Goal: Task Accomplishment & Management: Use online tool/utility

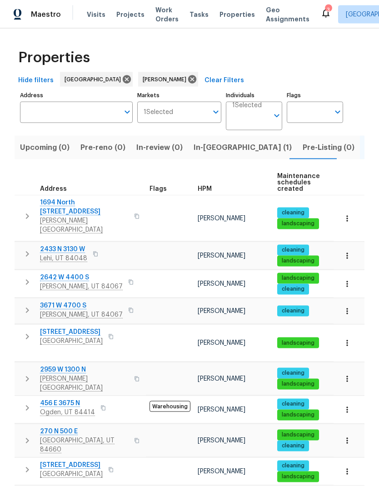
scroll to position [11, 0]
click at [66, 254] on span "Lehi, UT 84048" at bounding box center [63, 258] width 47 height 9
click at [74, 408] on span "Ogden, UT 84414" at bounding box center [67, 412] width 55 height 9
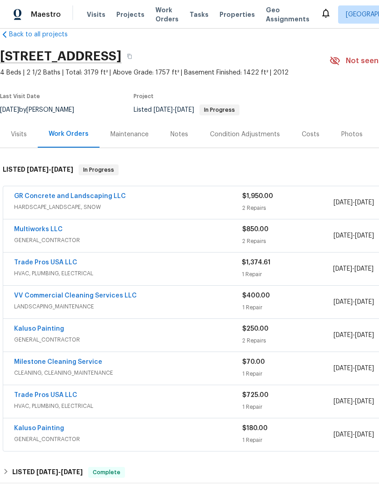
scroll to position [17, 0]
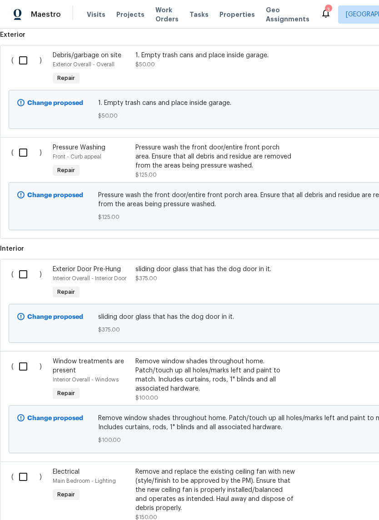
scroll to position [252, 0]
click at [27, 64] on input "checkbox" at bounding box center [27, 60] width 26 height 19
checkbox input "true"
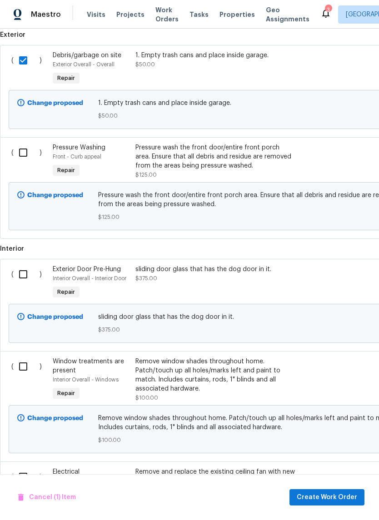
click at [29, 158] on input "checkbox" at bounding box center [27, 152] width 26 height 19
checkbox input "true"
click at [25, 276] on input "checkbox" at bounding box center [27, 274] width 26 height 19
checkbox input "true"
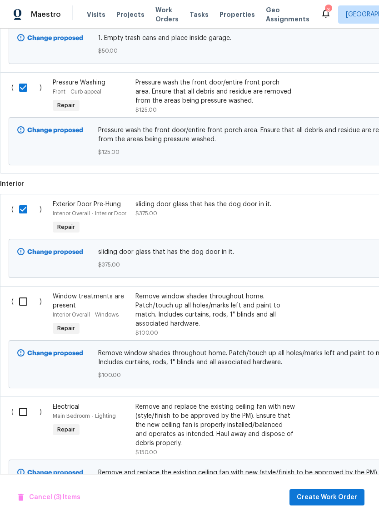
scroll to position [316, 0]
click at [31, 307] on input "checkbox" at bounding box center [27, 301] width 26 height 19
checkbox input "true"
click at [30, 412] on input "checkbox" at bounding box center [27, 412] width 26 height 19
checkbox input "true"
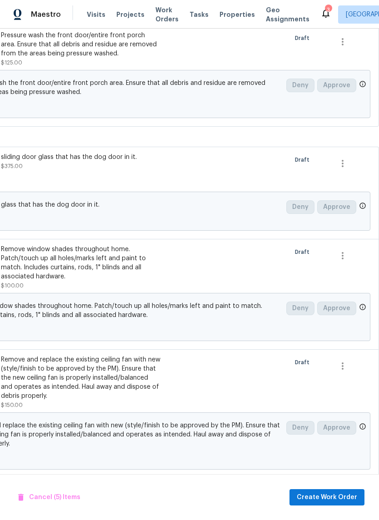
scroll to position [363, 134]
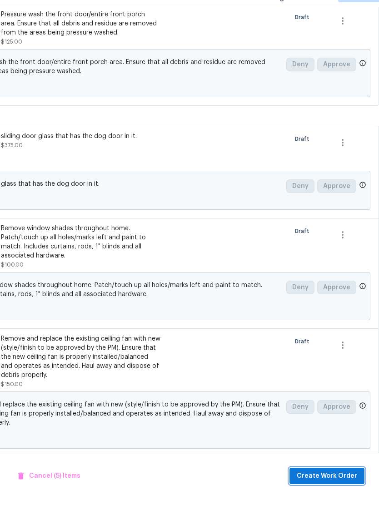
click at [336, 492] on span "Create Work Order" at bounding box center [326, 497] width 60 height 11
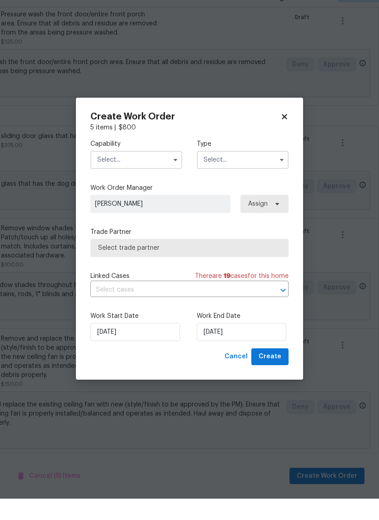
click at [147, 172] on input "text" at bounding box center [136, 181] width 92 height 18
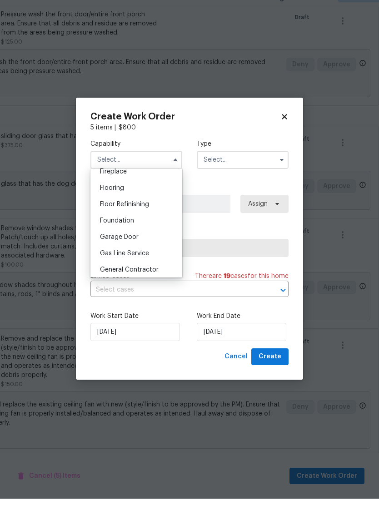
scroll to position [346, 0]
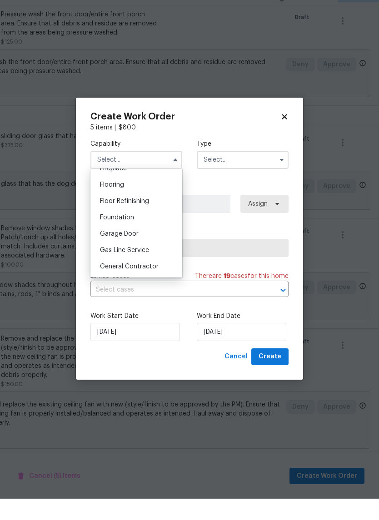
click at [158, 280] on div "General Contractor" at bounding box center [136, 288] width 87 height 16
type input "General Contractor"
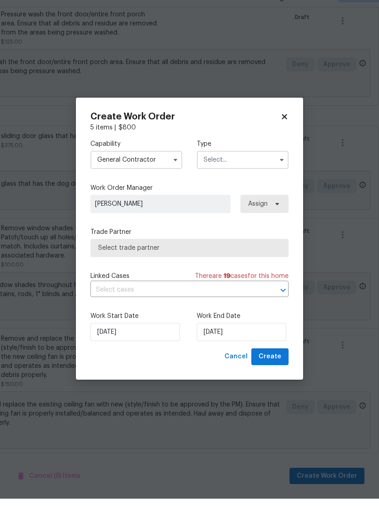
click at [235, 172] on input "text" at bounding box center [243, 181] width 92 height 18
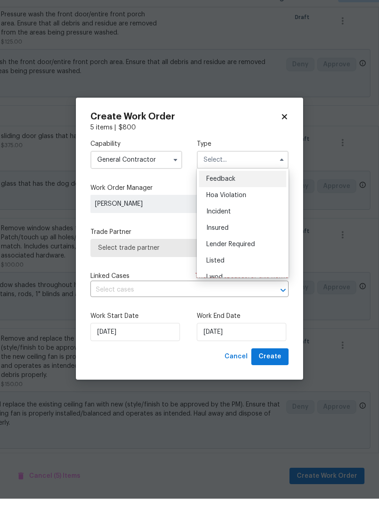
click at [237, 274] on div "Listed" at bounding box center [242, 282] width 87 height 16
type input "Listed"
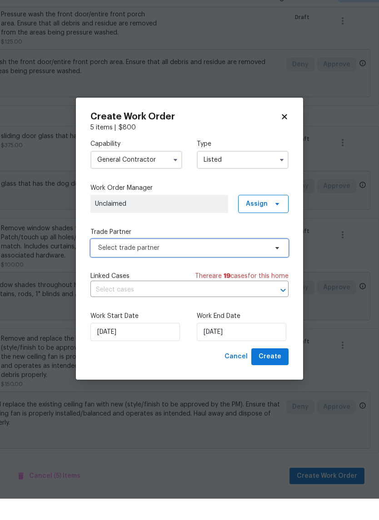
click at [212, 265] on span "Select trade partner" at bounding box center [182, 269] width 169 height 9
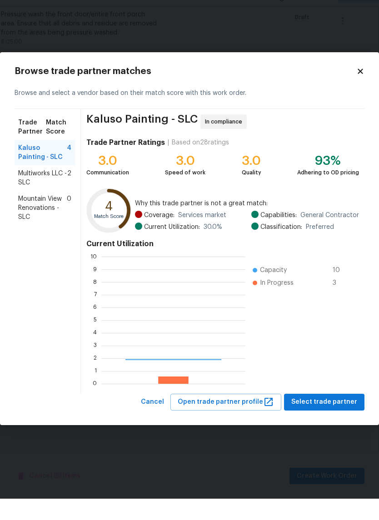
scroll to position [127, 144]
click at [48, 190] on span "Multiworks LLC - SLC" at bounding box center [42, 199] width 49 height 18
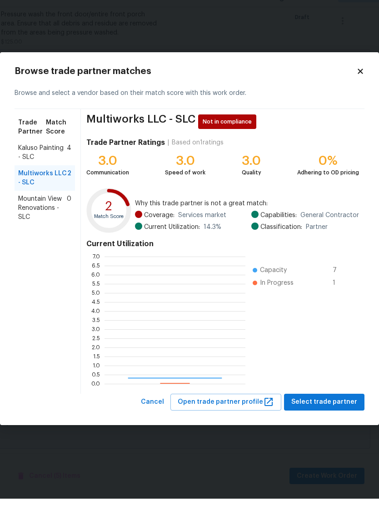
scroll to position [127, 141]
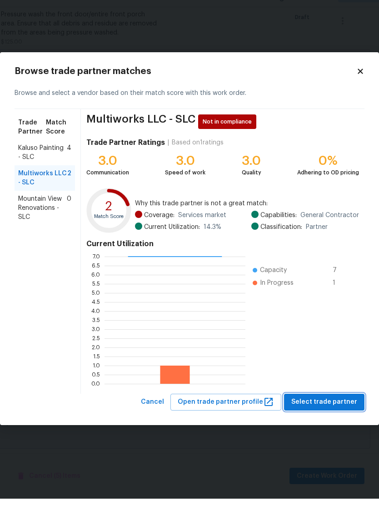
click at [346, 418] on span "Select trade partner" at bounding box center [324, 423] width 66 height 11
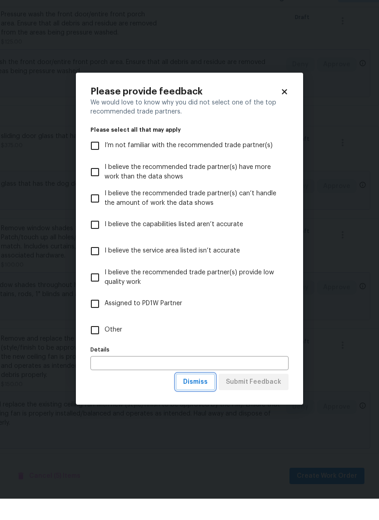
click at [200, 398] on span "Dismiss" at bounding box center [195, 403] width 25 height 11
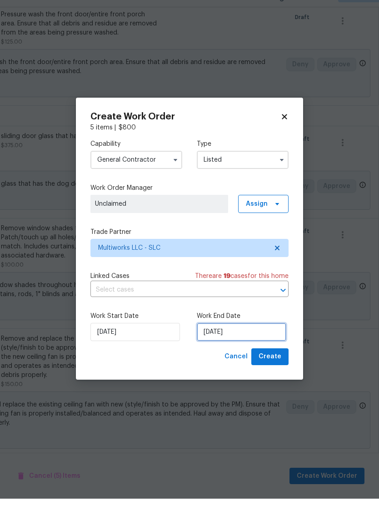
click at [245, 344] on input "10/3/2025" at bounding box center [241, 353] width 89 height 18
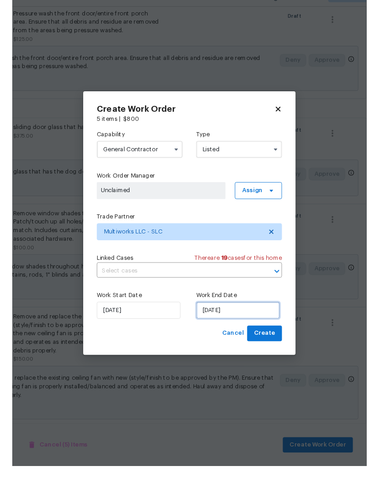
scroll to position [20, 0]
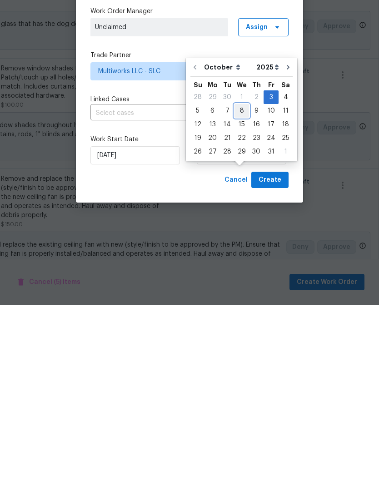
click at [241, 286] on div "8" at bounding box center [241, 292] width 15 height 13
type input "10/8/2025"
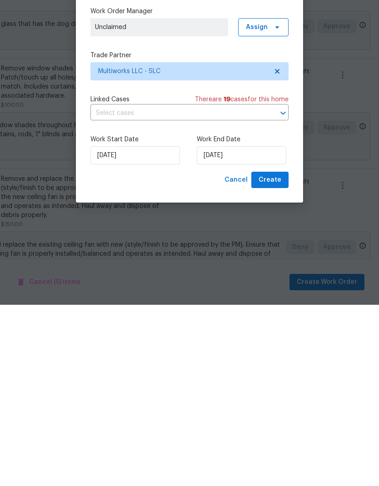
scroll to position [36, 0]
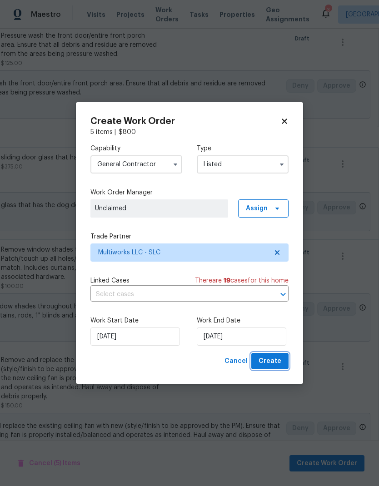
click at [272, 359] on span "Create" at bounding box center [269, 361] width 23 height 11
checkbox input "false"
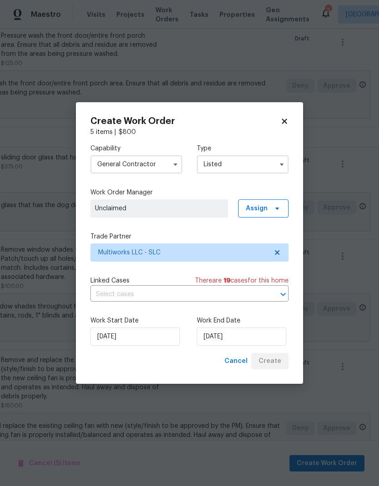
checkbox input "false"
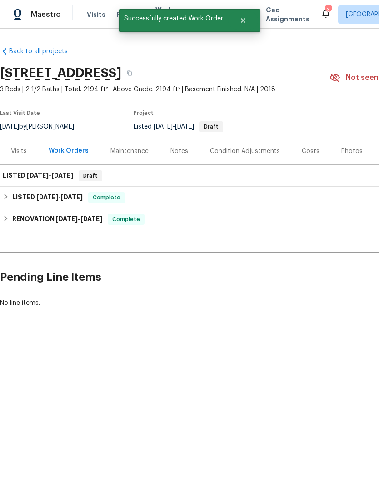
scroll to position [0, 0]
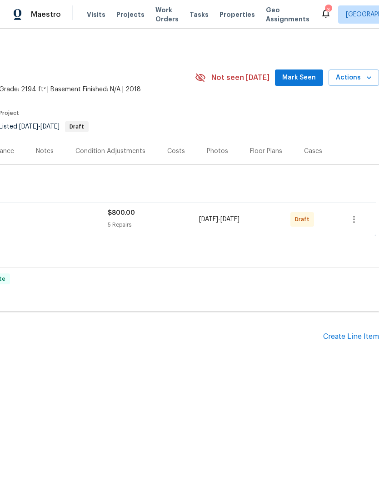
scroll to position [0, 134]
click at [355, 222] on icon "button" at bounding box center [353, 219] width 11 height 11
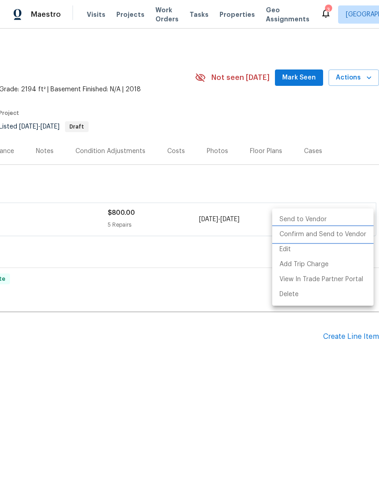
click at [340, 234] on li "Confirm and Send to Vendor" at bounding box center [322, 234] width 101 height 15
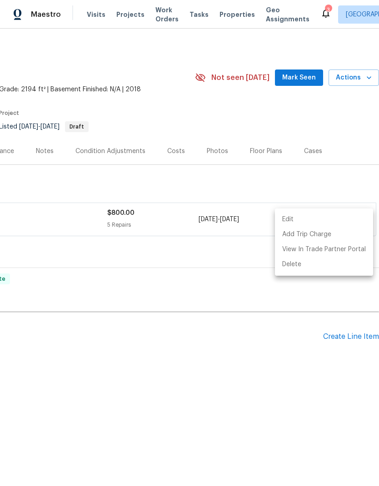
click at [341, 127] on div at bounding box center [189, 243] width 379 height 486
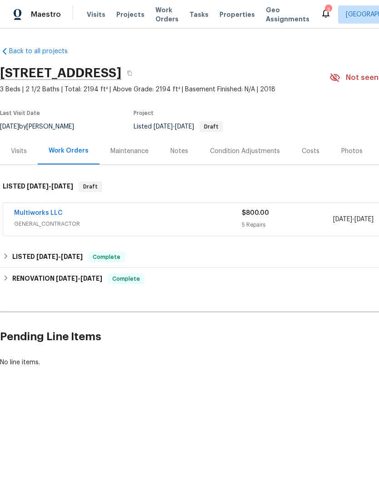
scroll to position [0, 0]
click at [184, 150] on div "Notes" at bounding box center [179, 151] width 18 height 9
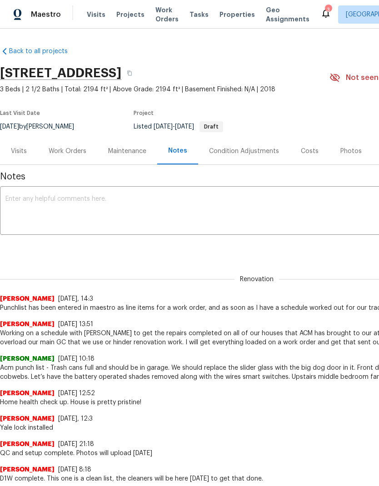
click at [119, 198] on textarea at bounding box center [256, 212] width 502 height 32
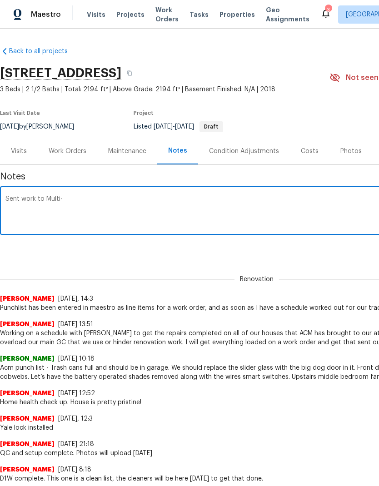
type textarea "Sent work to Multi"
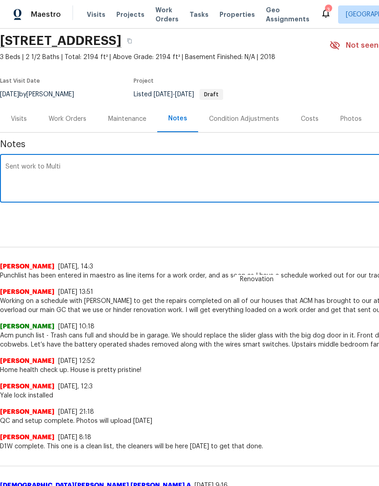
scroll to position [31, 0]
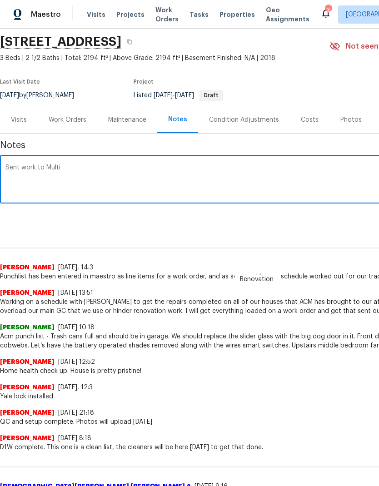
click at [71, 122] on div "Work Orders" at bounding box center [68, 119] width 38 height 9
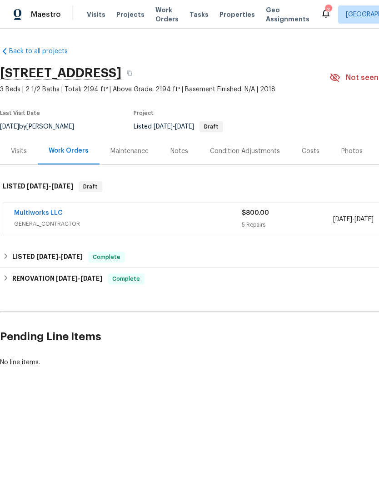
click at [178, 157] on div "Notes" at bounding box center [179, 151] width 40 height 27
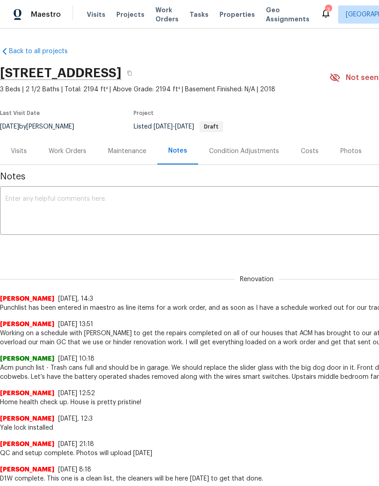
click at [105, 205] on textarea at bounding box center [256, 212] width 502 height 32
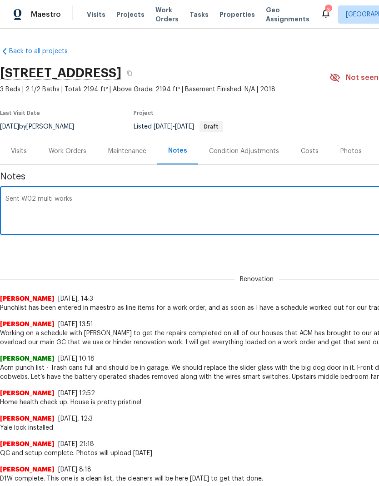
click at [42, 201] on textarea "Sent W02 multi works" at bounding box center [256, 212] width 502 height 32
click at [109, 198] on textarea "Sent WO to multi works" at bounding box center [256, 212] width 502 height 32
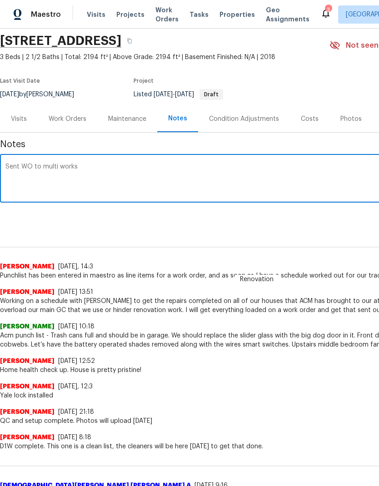
scroll to position [34, 0]
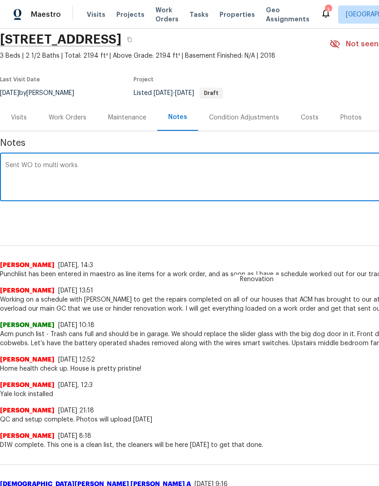
click at [62, 163] on textarea "Sent WO to multi works" at bounding box center [256, 178] width 502 height 32
click at [126, 164] on textarea "Sent WO to multiworks" at bounding box center [256, 178] width 502 height 32
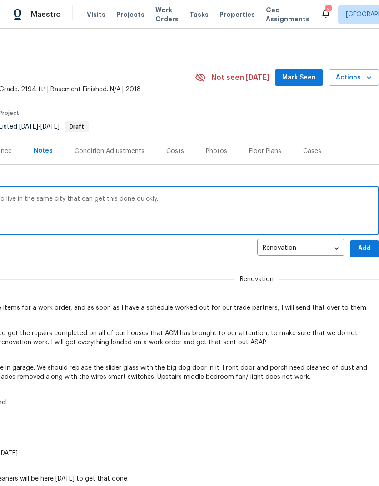
scroll to position [0, 134]
type textarea "Sent WO to multiworks. He has workers who live in the same city that can get th…"
click at [362, 248] on span "Add" at bounding box center [364, 248] width 15 height 11
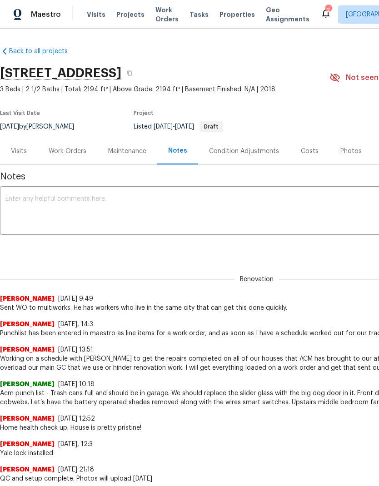
scroll to position [0, 0]
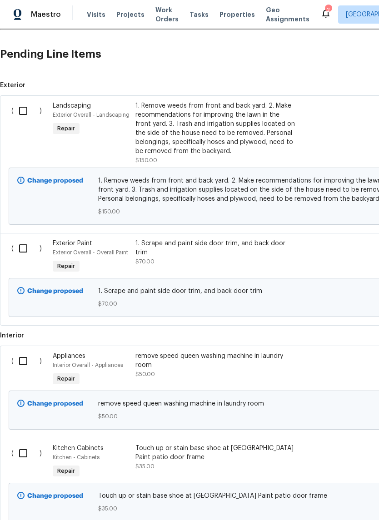
scroll to position [308, 0]
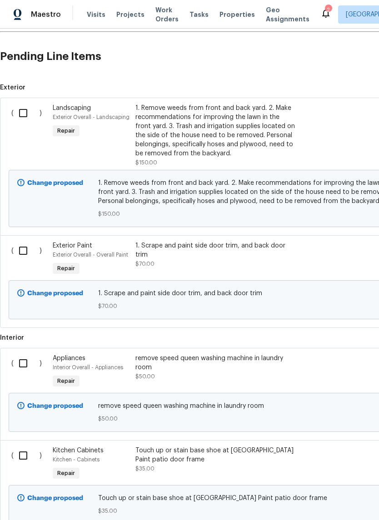
click at [22, 118] on input "checkbox" at bounding box center [27, 113] width 26 height 19
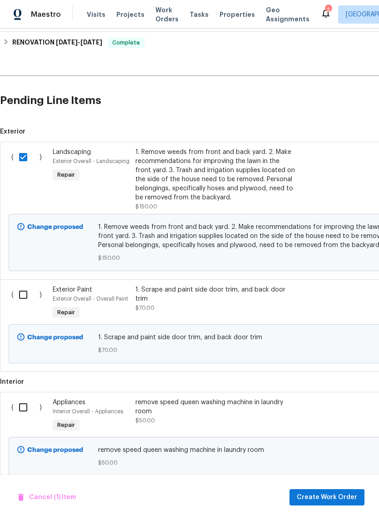
scroll to position [256, 0]
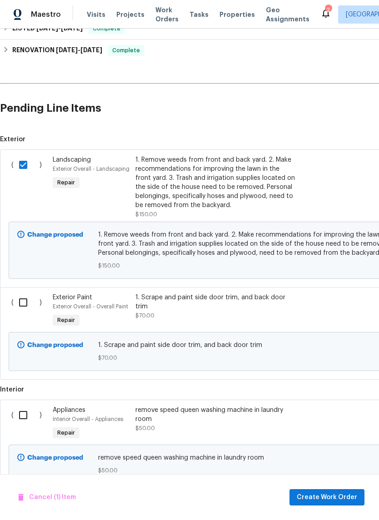
click at [24, 166] on input "checkbox" at bounding box center [27, 164] width 26 height 19
checkbox input "false"
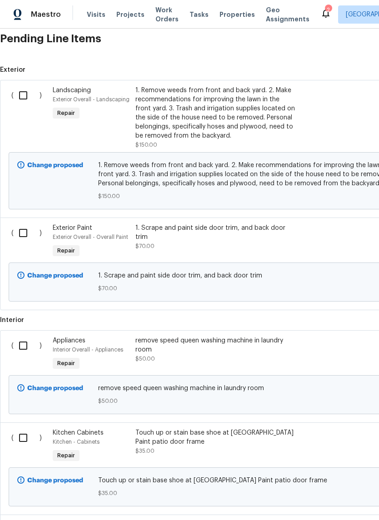
scroll to position [325, 0]
click at [27, 96] on input "checkbox" at bounding box center [27, 95] width 26 height 19
checkbox input "true"
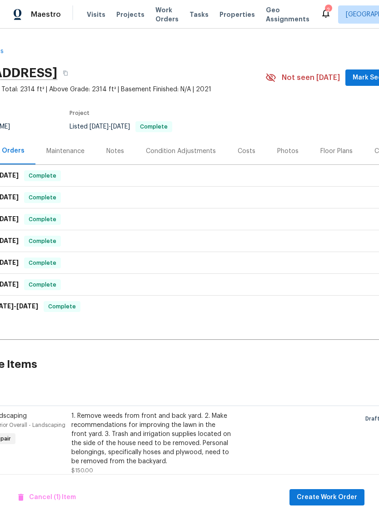
scroll to position [0, 64]
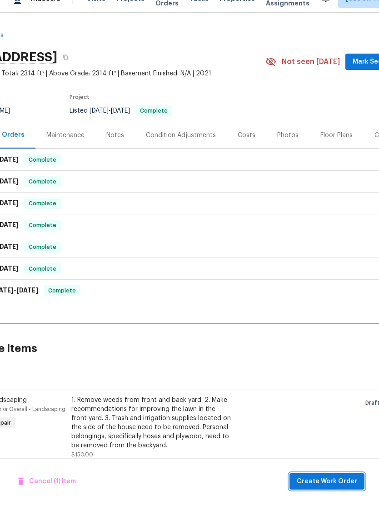
click at [336, 492] on span "Create Work Order" at bounding box center [326, 497] width 60 height 11
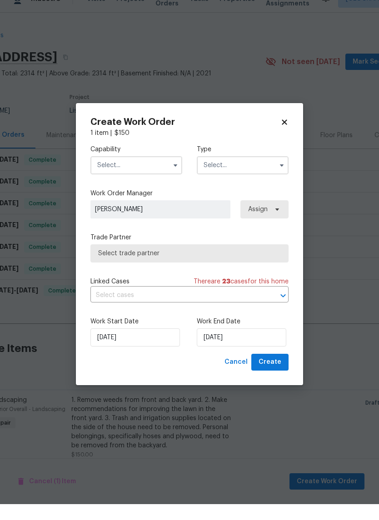
click at [134, 172] on input "text" at bounding box center [136, 181] width 92 height 18
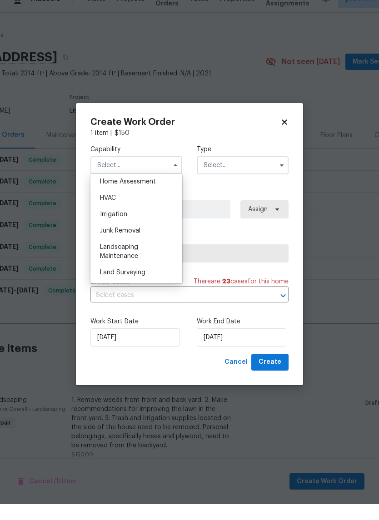
scroll to position [535, 0]
click at [143, 254] on div "Landscaping Maintenance" at bounding box center [136, 266] width 87 height 25
type input "Landscaping Maintenance"
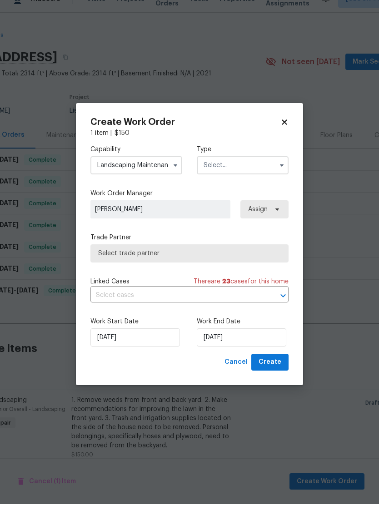
click at [260, 172] on input "text" at bounding box center [243, 181] width 92 height 18
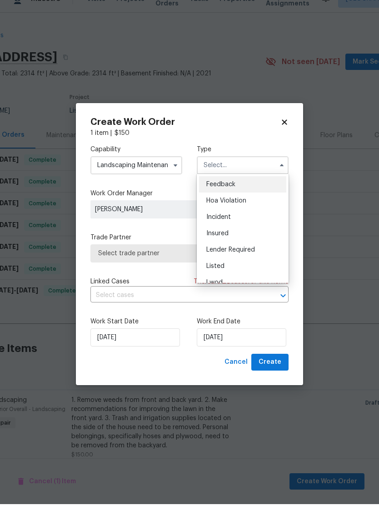
click at [244, 274] on div "Listed" at bounding box center [242, 282] width 87 height 16
type input "Listed"
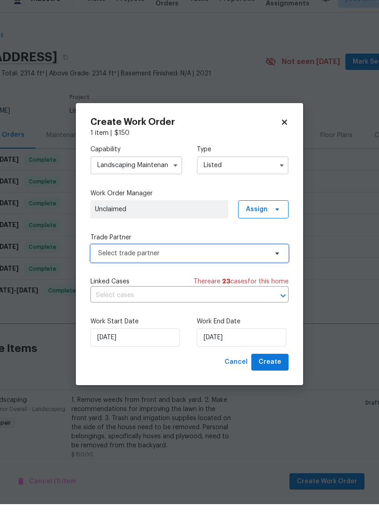
click at [229, 265] on span "Select trade partner" at bounding box center [182, 269] width 169 height 9
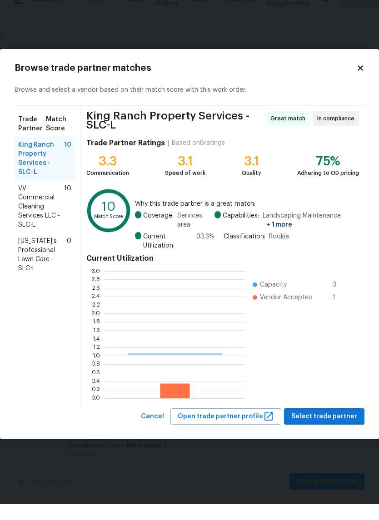
scroll to position [127, 141]
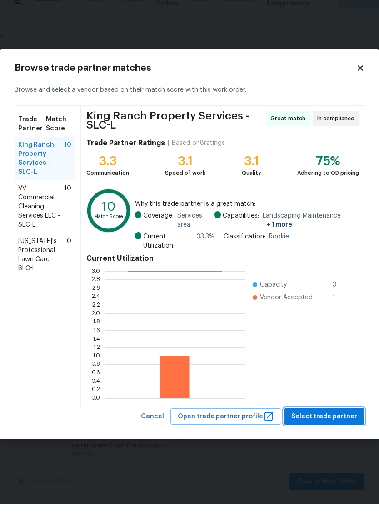
click at [343, 427] on span "Select trade partner" at bounding box center [324, 432] width 66 height 11
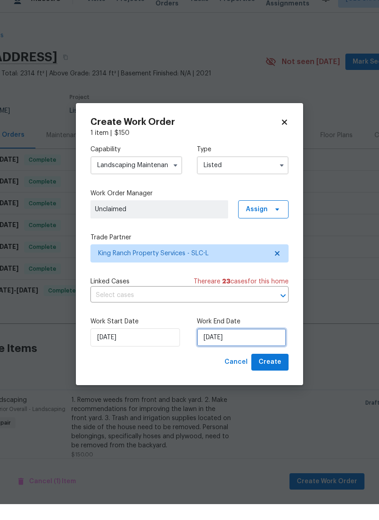
click at [255, 344] on input "[DATE]" at bounding box center [241, 353] width 89 height 18
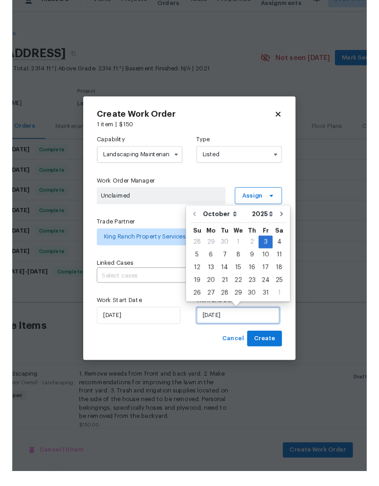
scroll to position [20, 0]
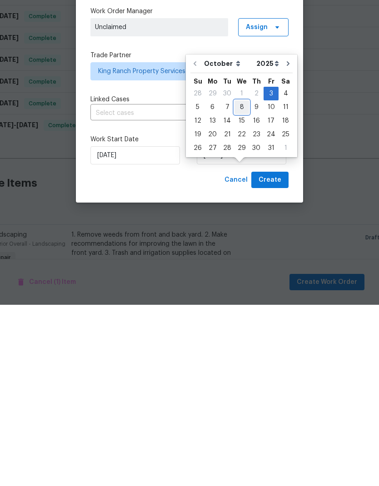
click at [240, 282] on div "8" at bounding box center [241, 288] width 15 height 13
type input "[DATE]"
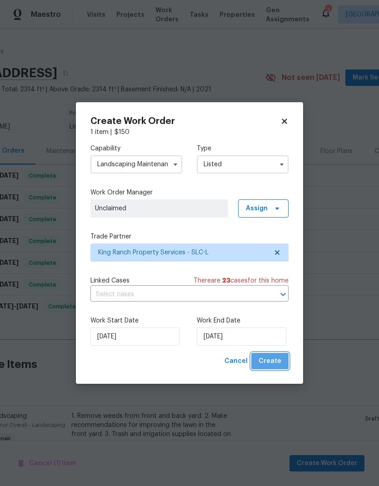
click at [279, 363] on span "Create" at bounding box center [269, 361] width 23 height 11
checkbox input "false"
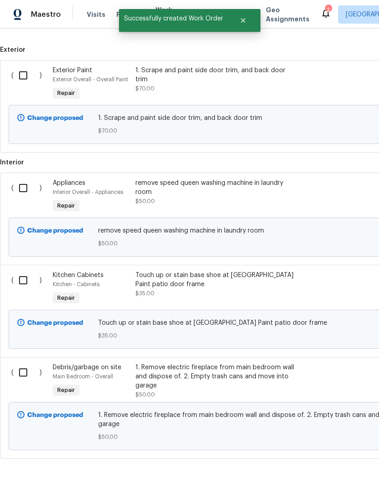
scroll to position [367, 0]
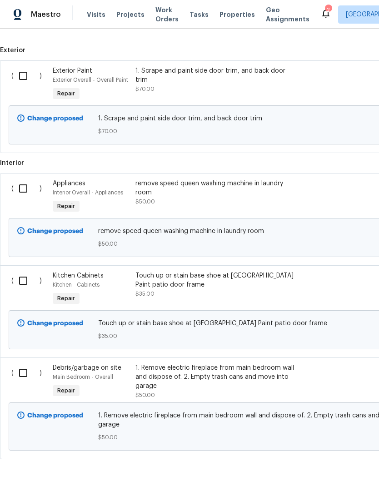
click at [28, 66] on input "checkbox" at bounding box center [27, 75] width 26 height 19
checkbox input "true"
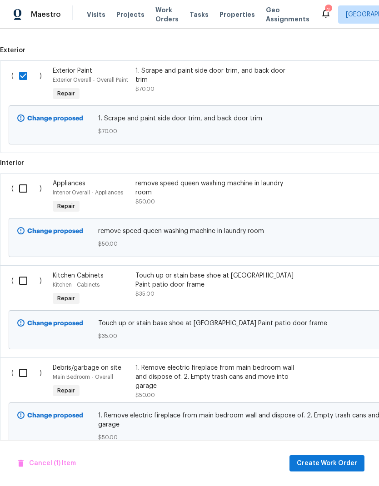
click at [27, 179] on input "checkbox" at bounding box center [27, 188] width 26 height 19
checkbox input "true"
click at [28, 271] on input "checkbox" at bounding box center [27, 280] width 26 height 19
checkbox input "true"
click at [29, 363] on input "checkbox" at bounding box center [27, 372] width 26 height 19
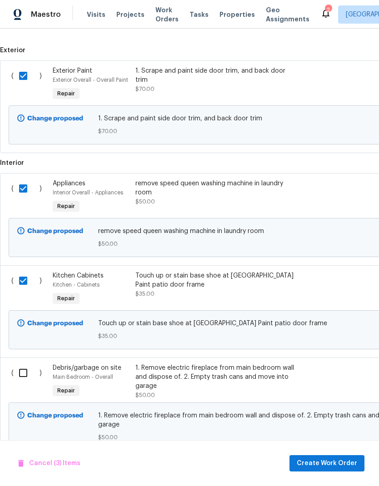
checkbox input "true"
click at [333, 463] on span "Create Work Order" at bounding box center [326, 463] width 60 height 11
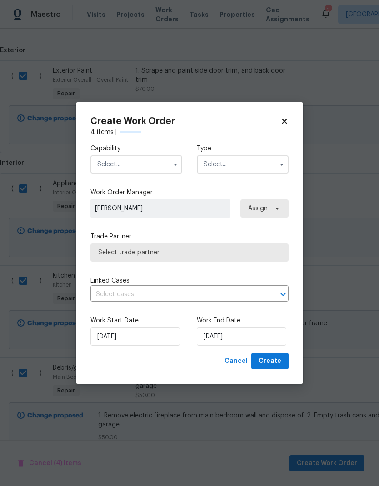
checkbox input "false"
click at [134, 166] on input "text" at bounding box center [136, 164] width 92 height 18
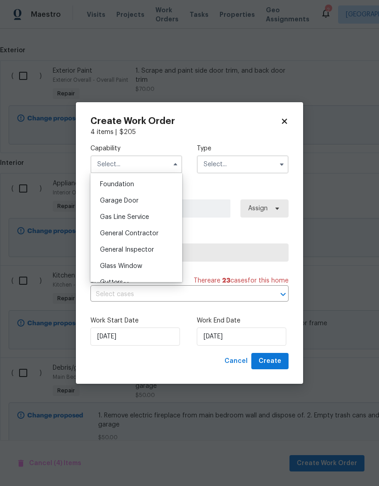
scroll to position [391, 0]
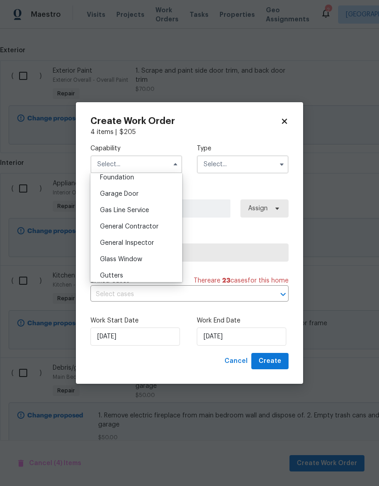
click at [161, 226] on div "General Contractor" at bounding box center [136, 226] width 87 height 16
type input "General Contractor"
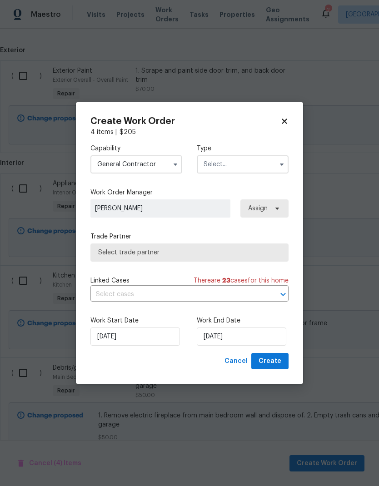
click at [242, 166] on input "text" at bounding box center [243, 164] width 92 height 18
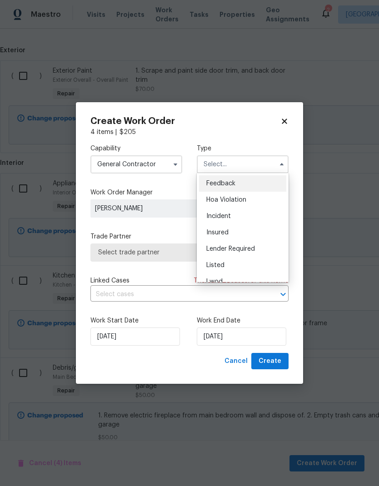
click at [240, 266] on div "Listed" at bounding box center [242, 265] width 87 height 16
type input "Listed"
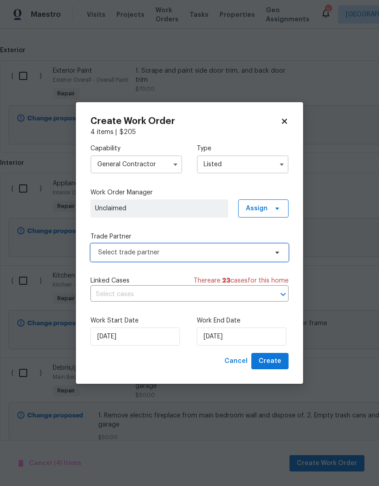
click at [210, 255] on span "Select trade partner" at bounding box center [182, 252] width 169 height 9
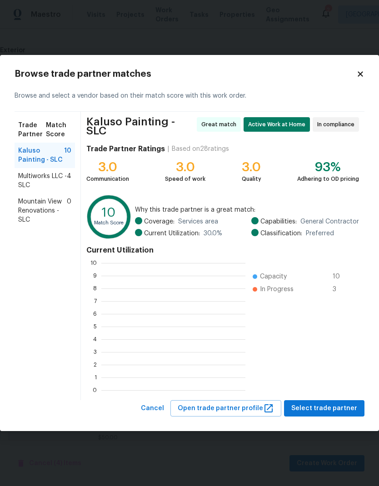
scroll to position [1, 1]
click at [344, 407] on span "Select trade partner" at bounding box center [324, 408] width 66 height 11
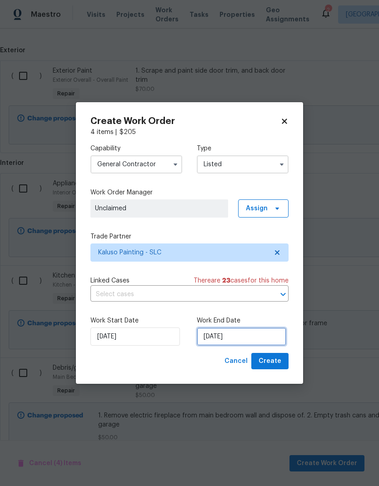
click at [263, 334] on input "[DATE]" at bounding box center [241, 336] width 89 height 18
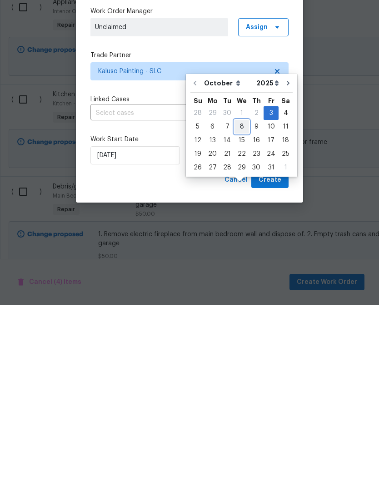
click at [241, 301] on div "8" at bounding box center [241, 307] width 15 height 13
type input "10/8/2025"
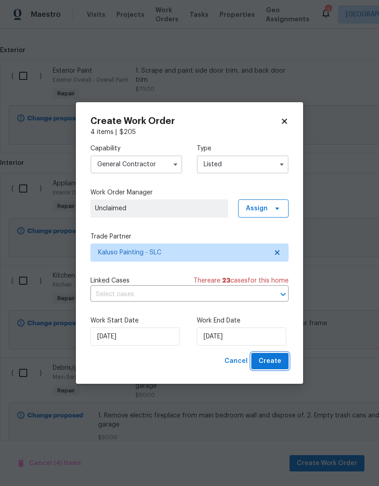
click at [272, 366] on span "Create" at bounding box center [269, 361] width 23 height 11
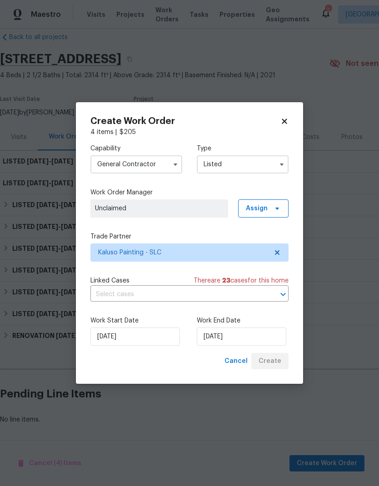
scroll to position [0, 0]
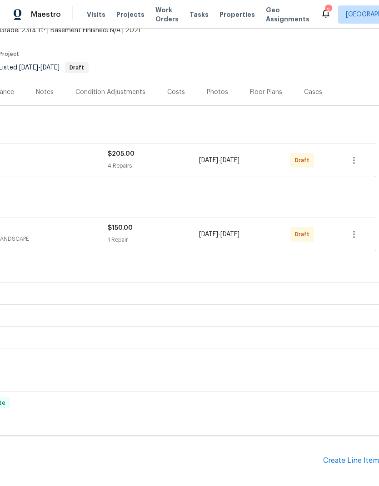
scroll to position [59, 134]
click at [354, 232] on icon "button" at bounding box center [353, 233] width 11 height 11
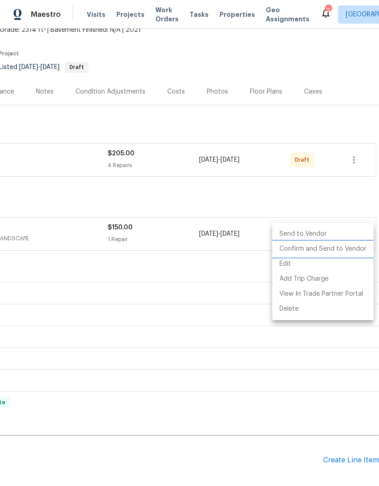
click at [320, 248] on li "Confirm and Send to Vendor" at bounding box center [322, 249] width 101 height 15
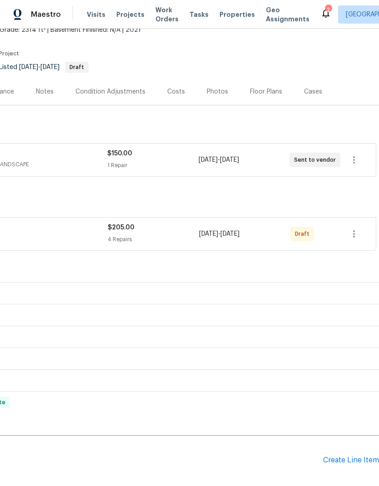
click at [342, 125] on div "LISTED [DATE] - [DATE] Draft" at bounding box center [122, 127] width 508 height 11
click at [356, 235] on icon "button" at bounding box center [353, 233] width 11 height 11
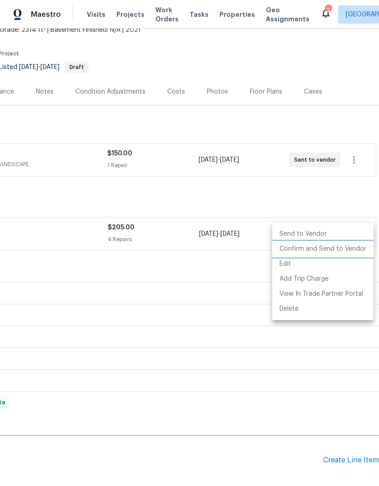
click at [323, 248] on li "Confirm and Send to Vendor" at bounding box center [322, 249] width 101 height 15
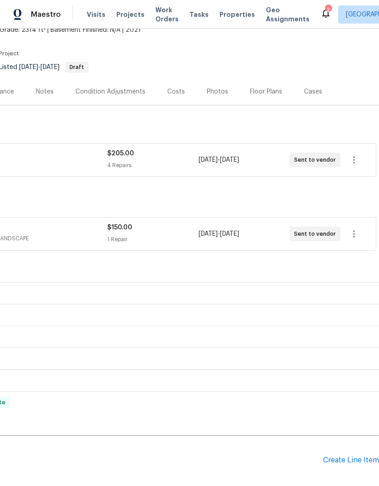
click at [363, 93] on div "Visits Work Orders Maintenance Notes Condition Adjustments Costs Photos Floor P…" at bounding box center [122, 91] width 513 height 27
click at [40, 96] on div "Notes" at bounding box center [45, 91] width 18 height 9
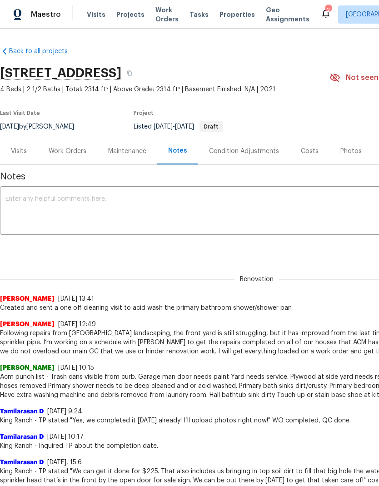
click at [109, 198] on textarea at bounding box center [256, 212] width 502 height 32
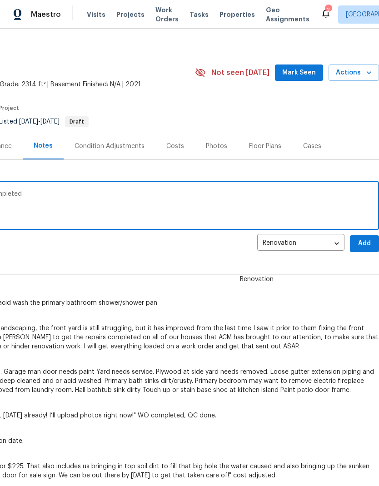
scroll to position [5, 134]
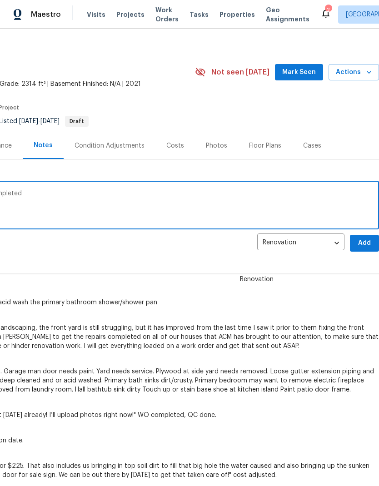
type textarea "Work order sent out to get a punchlist completed"
click at [361, 243] on span "Add" at bounding box center [364, 242] width 15 height 11
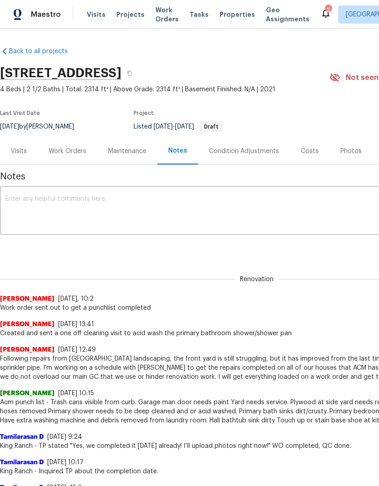
scroll to position [0, 0]
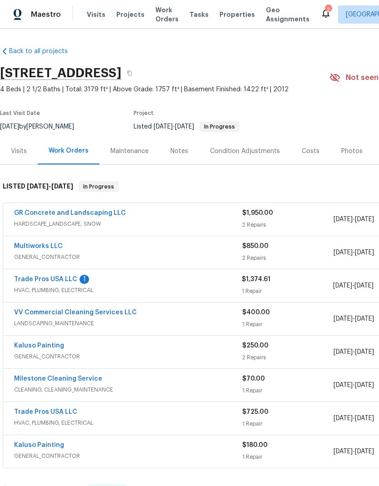
click at [64, 282] on link "Trade Pros USA LLC" at bounding box center [45, 279] width 63 height 6
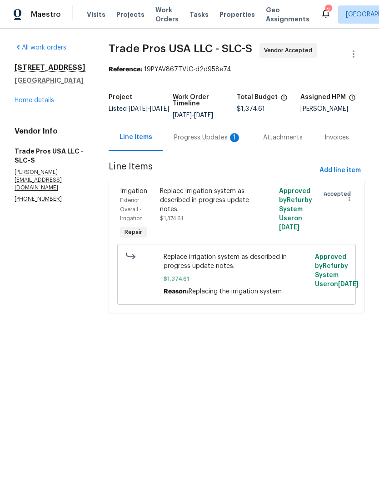
click at [208, 140] on div "Progress Updates 1" at bounding box center [207, 137] width 67 height 9
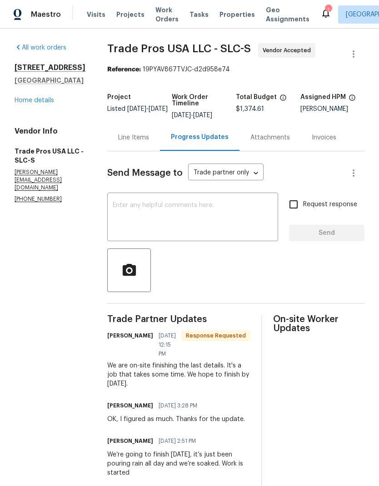
click at [223, 215] on textarea at bounding box center [193, 218] width 160 height 32
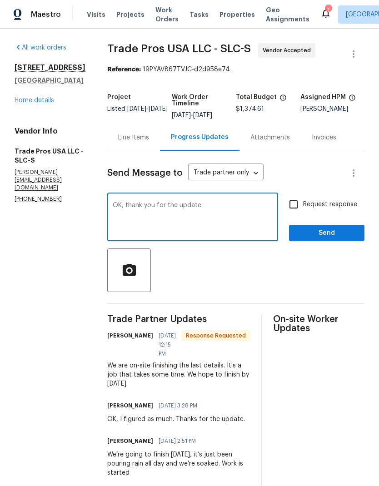
type textarea "OK, thank you for the update"
click at [341, 237] on span "Send" at bounding box center [326, 232] width 61 height 11
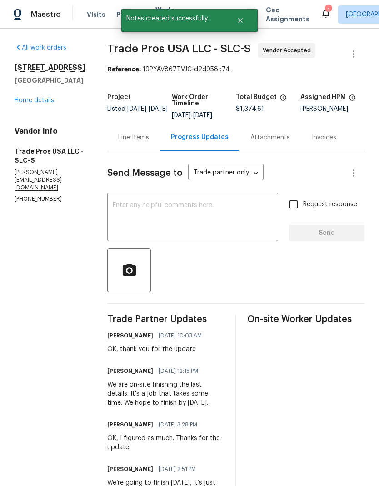
click at [34, 104] on link "Home details" at bounding box center [35, 100] width 40 height 6
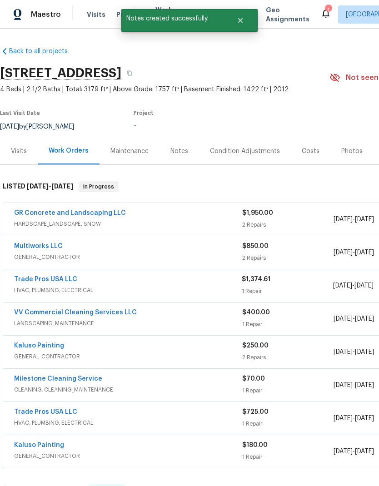
click at [181, 156] on div "Notes" at bounding box center [179, 151] width 18 height 9
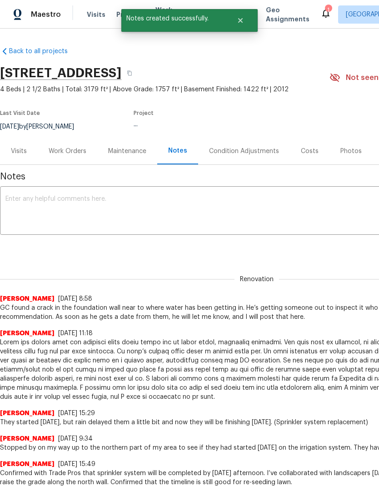
click at [137, 215] on textarea at bounding box center [256, 212] width 502 height 32
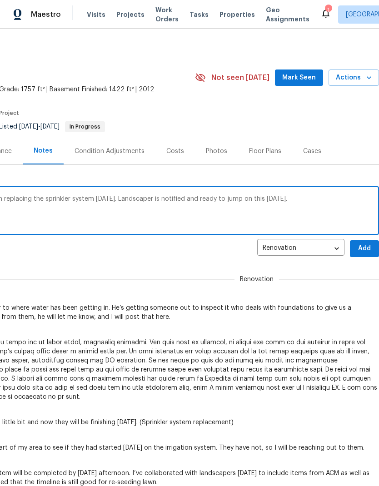
scroll to position [0, 134]
type textarea "Trade pros is finishing up the last details on replacing the sprinkler system […"
click at [362, 254] on span "Add" at bounding box center [364, 248] width 15 height 11
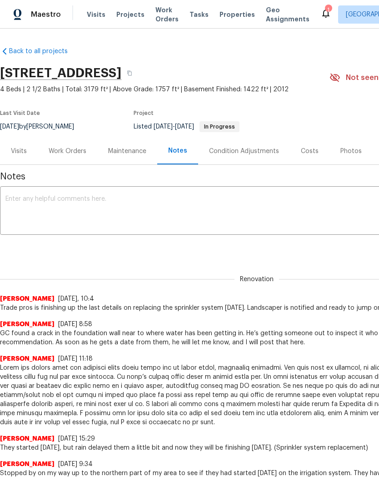
scroll to position [0, 0]
click at [68, 155] on div "Work Orders" at bounding box center [68, 151] width 38 height 9
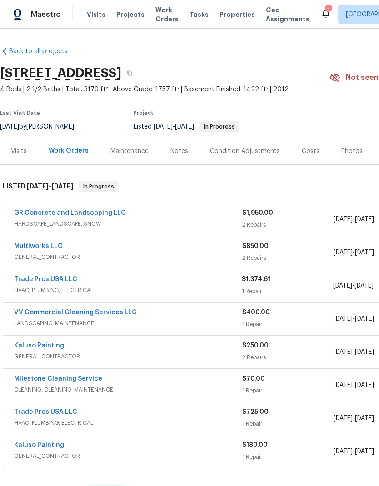
click at [40, 249] on link "Multiworks LLC" at bounding box center [38, 246] width 49 height 6
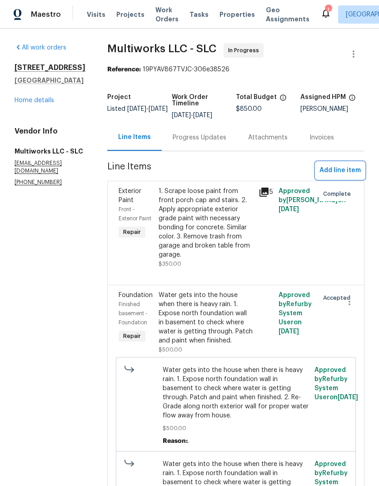
click at [339, 168] on span "Add line item" at bounding box center [339, 170] width 41 height 11
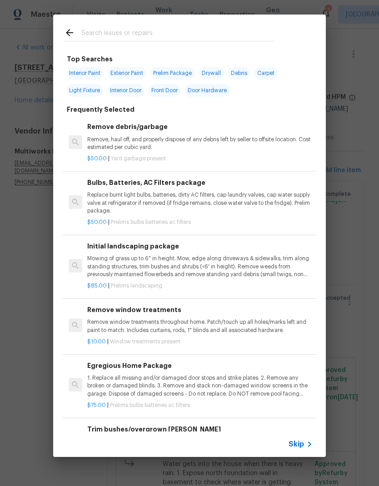
click at [201, 30] on input "text" at bounding box center [177, 34] width 193 height 14
click at [360, 45] on div "Top Searches Interior Paint Exterior Paint Prelim Package Drywall Debris Carpet…" at bounding box center [189, 235] width 379 height 471
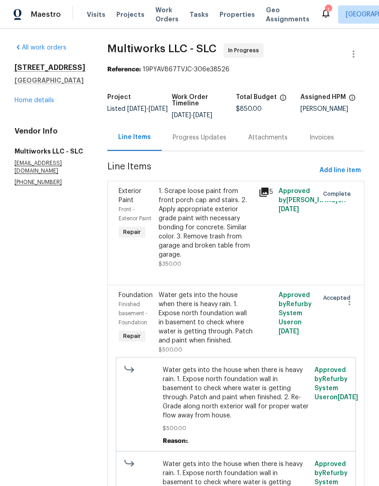
click at [44, 104] on link "Home details" at bounding box center [35, 100] width 40 height 6
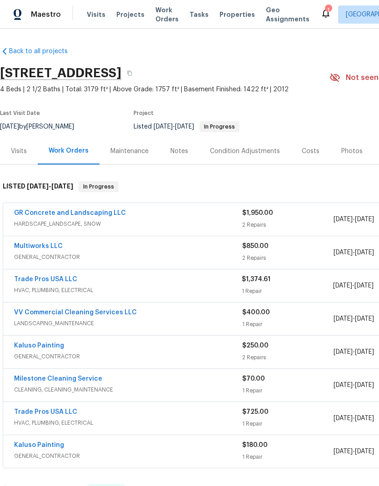
click at [99, 216] on link "GR Concrete and Landscaping LLC" at bounding box center [70, 213] width 112 height 6
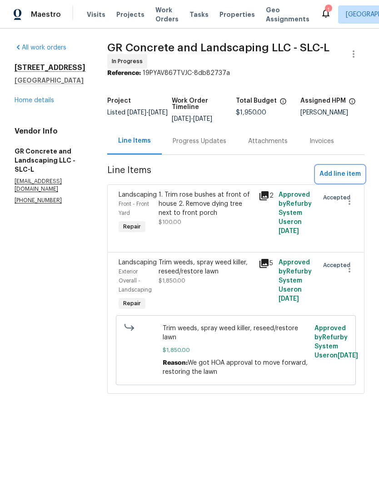
click at [344, 171] on span "Add line item" at bounding box center [339, 173] width 41 height 11
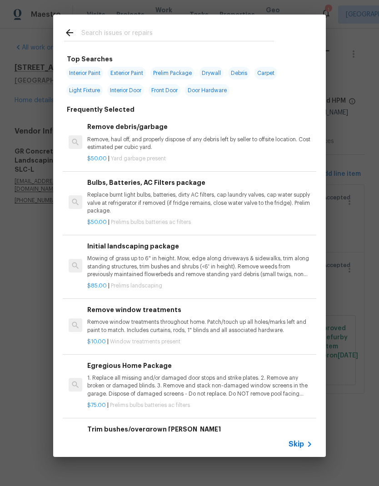
click at [167, 32] on input "text" at bounding box center [177, 34] width 193 height 14
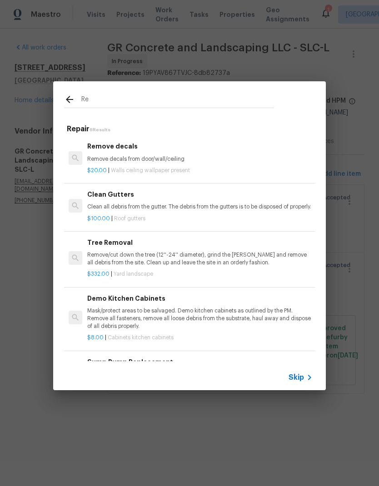
type input "R"
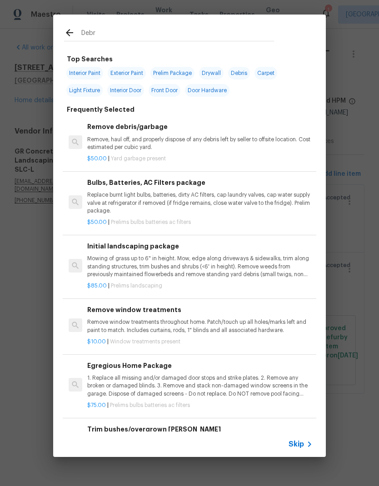
type input "Debri"
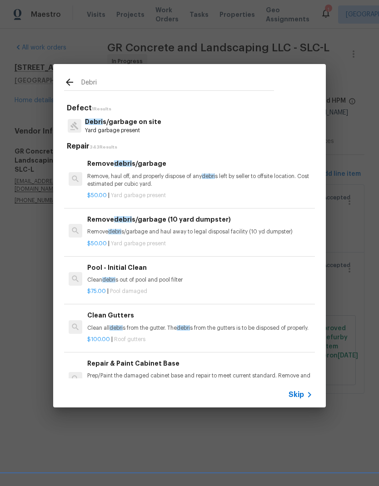
click at [170, 184] on p "Remove, haul off, and properly dispose of any debri s left by seller to offsite…" at bounding box center [199, 180] width 225 height 15
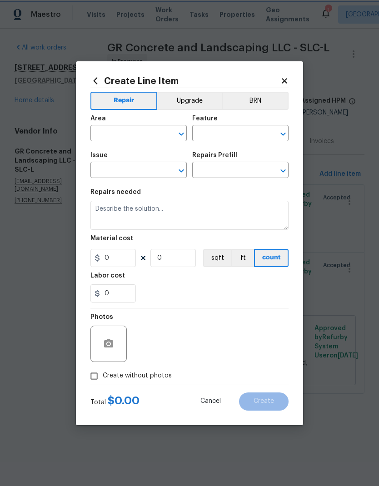
type input "Debris/garbage on site"
type input "Remove debris/garbage $50.00"
type textarea "Remove, haul off, and properly dispose of any debris left by seller to offsite …"
type input "50"
type input "1"
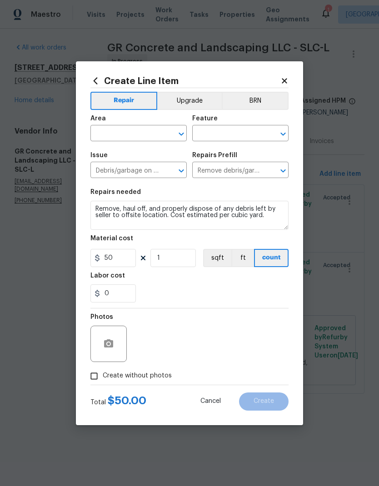
click at [138, 133] on input "text" at bounding box center [125, 134] width 71 height 14
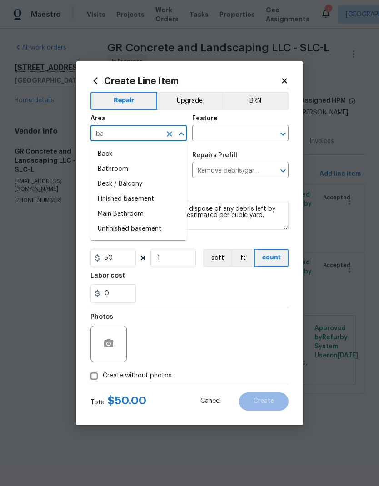
type input "b"
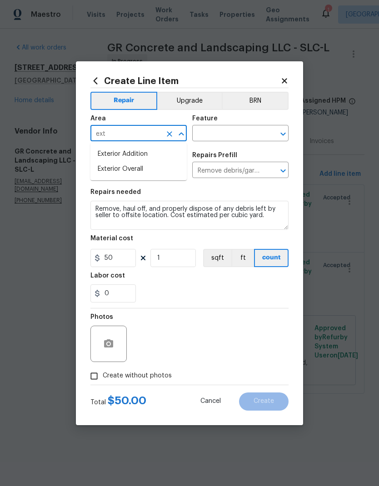
click at [157, 164] on li "Exterior Overall" at bounding box center [138, 169] width 96 height 15
type input "Exterior Overall"
click at [235, 132] on input "text" at bounding box center [227, 134] width 71 height 14
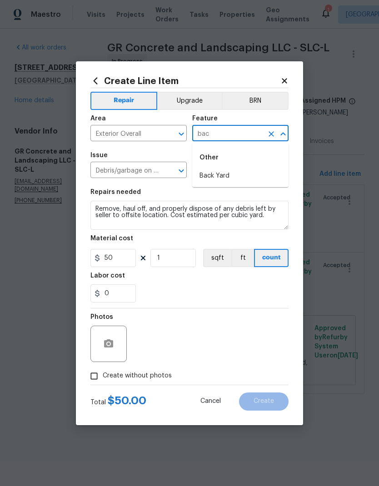
click at [234, 175] on li "Back Yard" at bounding box center [240, 175] width 96 height 15
type input "Back Yard"
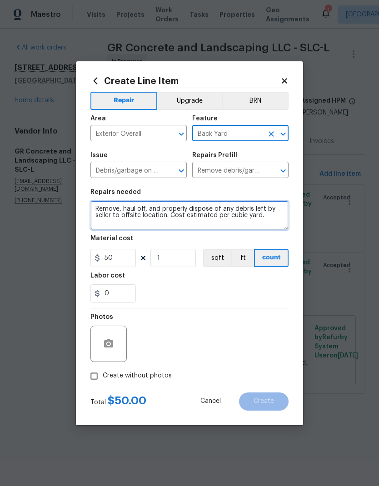
click at [157, 213] on textarea "Remove, haul off, and properly dispose of any debris left by seller to offsite …" at bounding box center [189, 215] width 198 height 29
click at [157, 212] on textarea "Remove, haul off, and properly dispose of any debris left by seller to offsite …" at bounding box center [189, 215] width 198 height 29
click at [175, 206] on textarea "Remove, haul off, and properly dispose of any debris left by seller to offsite …" at bounding box center [189, 215] width 198 height 29
click at [174, 205] on textarea "Remove, haul off, and properly dispose of any debris left by seller to offsite …" at bounding box center [189, 215] width 198 height 29
click at [173, 212] on textarea "Remove, haul off, and properly dispose of any debris left by seller to offsite …" at bounding box center [189, 215] width 198 height 29
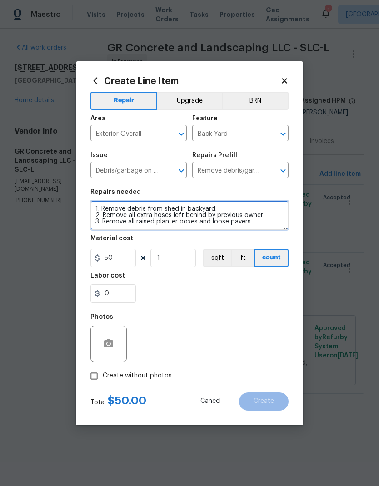
type textarea "1. Remove debris from shed in backyard. 2. Remove all extra hoses left behind b…"
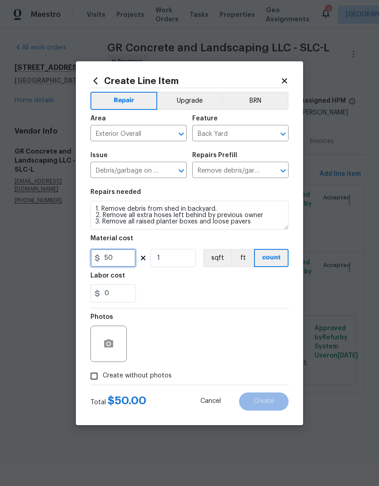
click at [124, 256] on input "50" at bounding box center [112, 258] width 45 height 18
type input "275"
click at [208, 284] on div "Labor cost" at bounding box center [189, 278] width 198 height 12
click at [107, 340] on icon "button" at bounding box center [108, 343] width 9 height 8
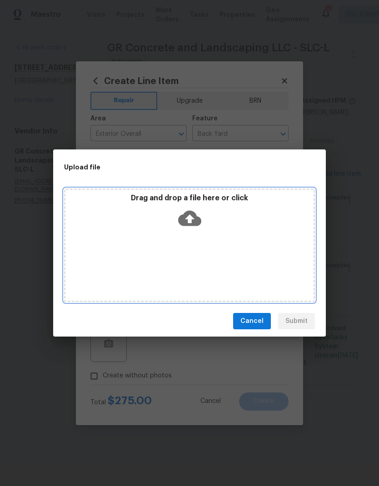
click at [287, 259] on div "Drag and drop a file here or click" at bounding box center [189, 245] width 251 height 114
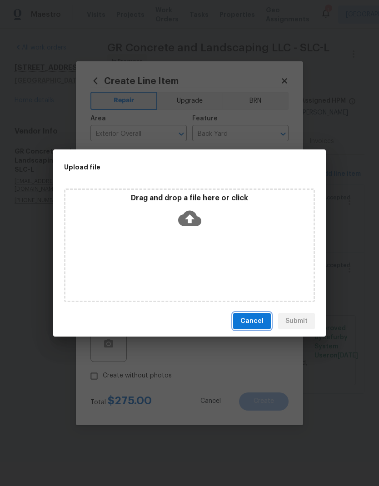
click at [260, 321] on span "Cancel" at bounding box center [251, 321] width 23 height 11
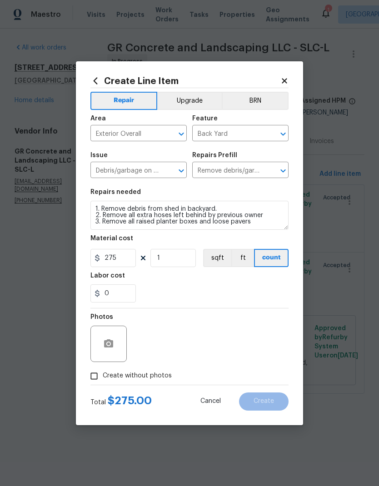
click at [93, 381] on input "Create without photos" at bounding box center [93, 375] width 17 height 17
checkbox input "true"
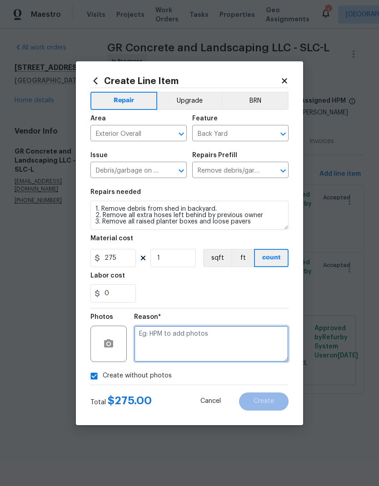
click at [237, 335] on textarea at bounding box center [211, 344] width 154 height 36
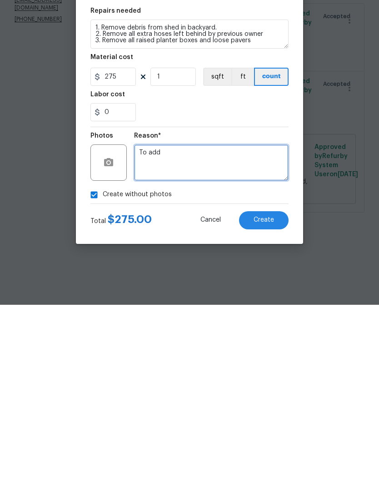
type textarea "To add"
click at [253, 367] on div "Create without photos" at bounding box center [189, 375] width 198 height 17
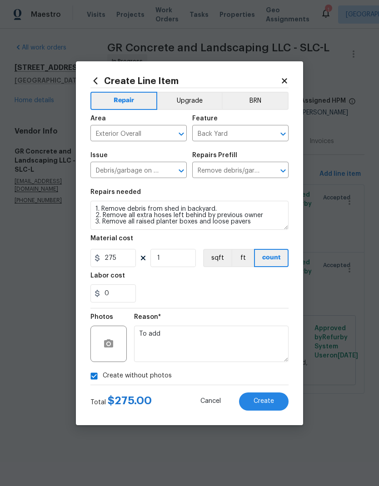
click at [270, 400] on span "Create" at bounding box center [263, 401] width 20 height 7
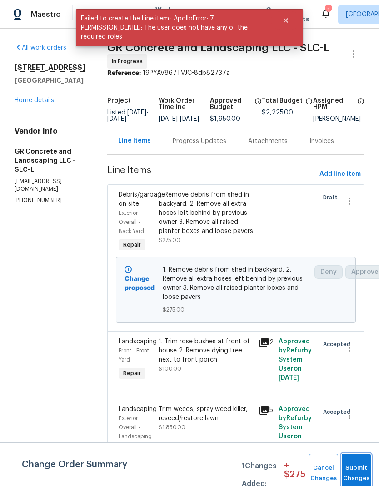
click at [355, 473] on span "Submit Changes" at bounding box center [356, 473] width 20 height 21
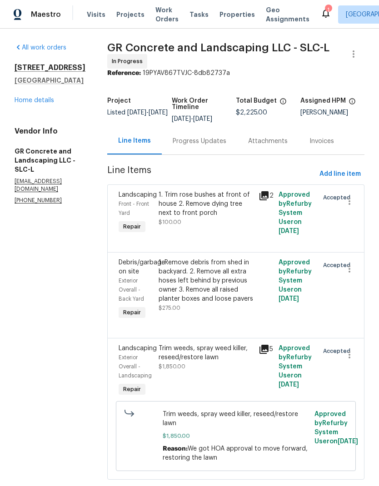
click at [40, 104] on link "Home details" at bounding box center [35, 100] width 40 height 6
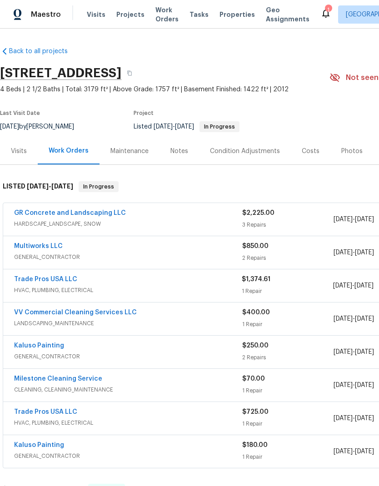
click at [49, 249] on link "Multiworks LLC" at bounding box center [38, 246] width 49 height 6
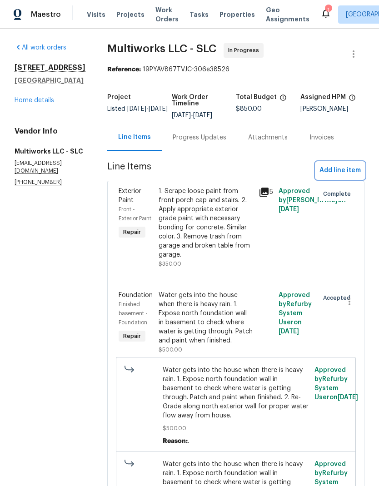
click at [341, 165] on span "Add line item" at bounding box center [339, 170] width 41 height 11
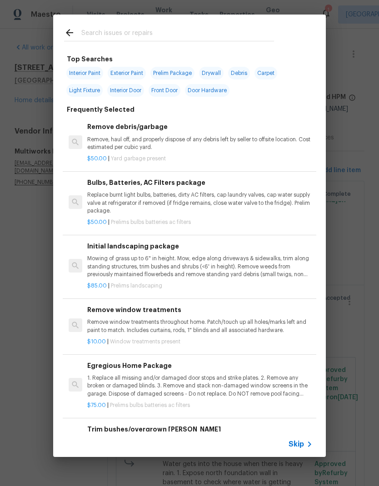
click at [167, 36] on input "text" at bounding box center [177, 34] width 193 height 14
type input "Kitch"
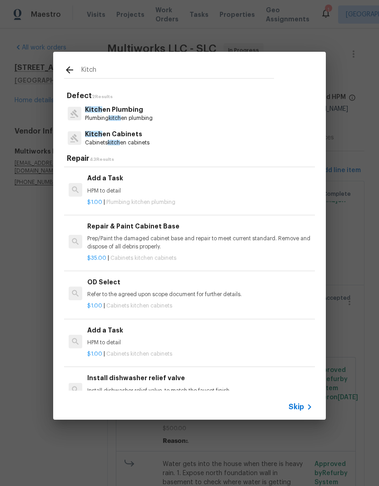
scroll to position [1197, 0]
click at [162, 177] on div "Add a Task HPM to detail" at bounding box center [199, 184] width 225 height 22
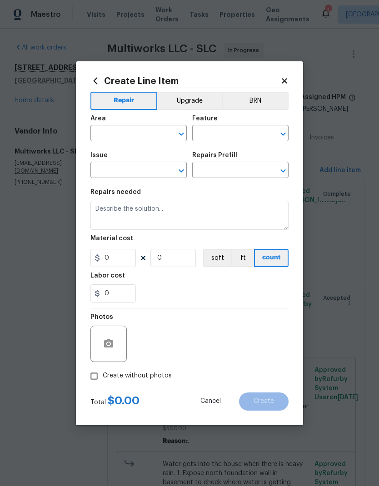
type input "Plumbing"
type input "Kitchen Plumbing"
type input "Add a Task $1.00"
type textarea "HPM to detail"
type input "1"
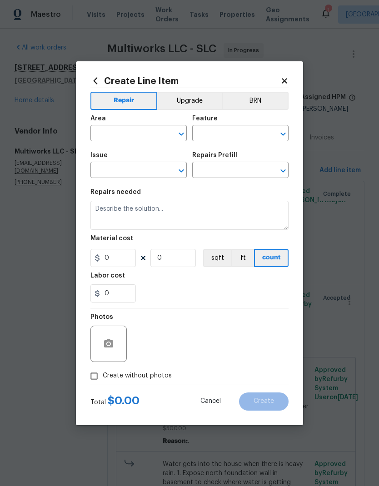
type input "1"
click at [130, 133] on input "text" at bounding box center [125, 134] width 71 height 14
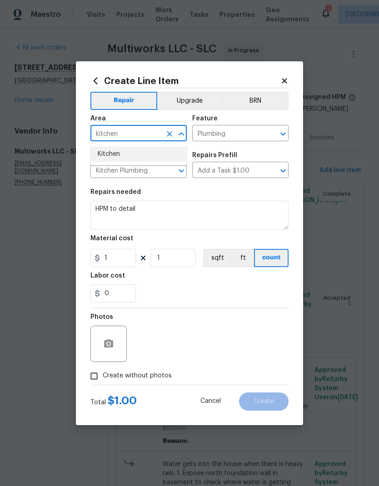
click at [119, 158] on li "Kitchen" at bounding box center [138, 154] width 96 height 15
type input "Kitchen"
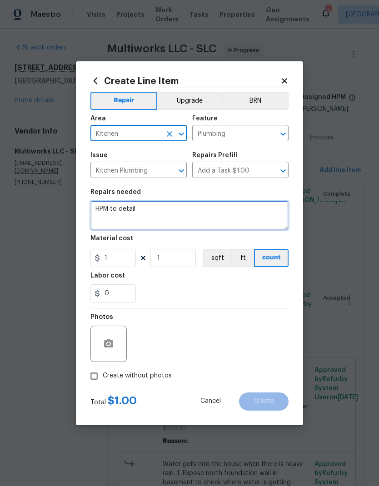
click at [126, 210] on textarea "HPM to detail" at bounding box center [189, 215] width 198 height 29
click at [131, 211] on textarea "HPM to detail" at bounding box center [189, 215] width 198 height 29
click at [130, 210] on textarea "HPM to detail" at bounding box center [189, 215] width 198 height 29
click at [137, 207] on textarea "HPM to detail" at bounding box center [189, 215] width 198 height 29
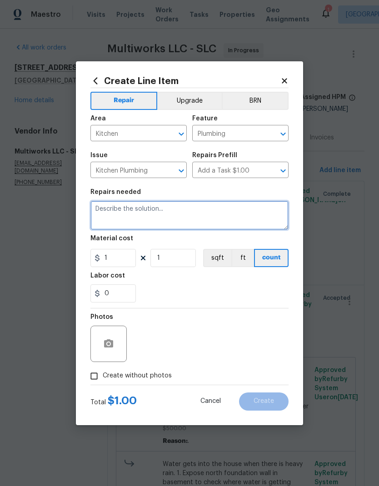
type textarea "1"
type textarea "Remove kitchen sink pull out faucet and cap."
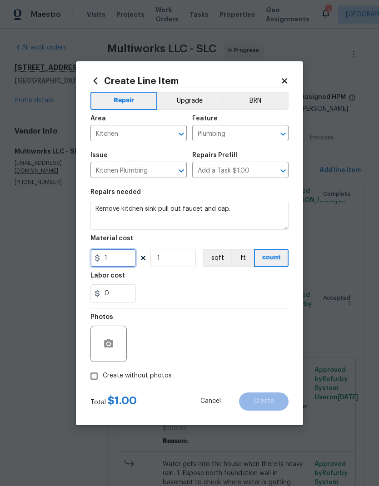
click at [125, 259] on input "1" at bounding box center [112, 258] width 45 height 18
type input "30"
click at [273, 286] on div "0" at bounding box center [189, 293] width 198 height 18
click at [113, 347] on icon "button" at bounding box center [108, 343] width 9 height 8
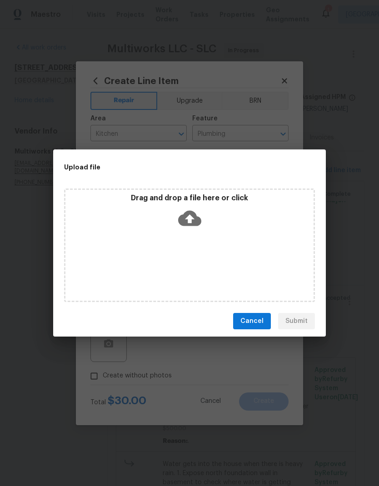
click at [256, 321] on span "Cancel" at bounding box center [251, 321] width 23 height 11
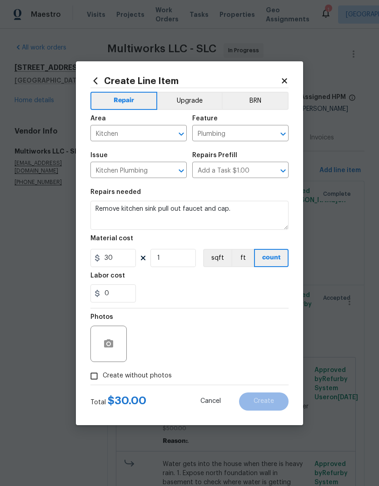
click at [96, 378] on input "Create without photos" at bounding box center [93, 375] width 17 height 17
checkbox input "true"
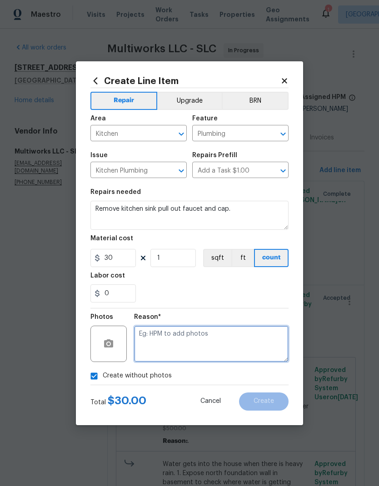
click at [223, 339] on textarea at bounding box center [211, 344] width 154 height 36
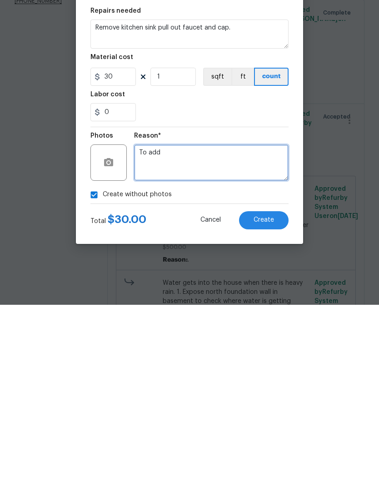
type textarea "To add"
click at [271, 392] on button "Create" at bounding box center [263, 401] width 49 height 18
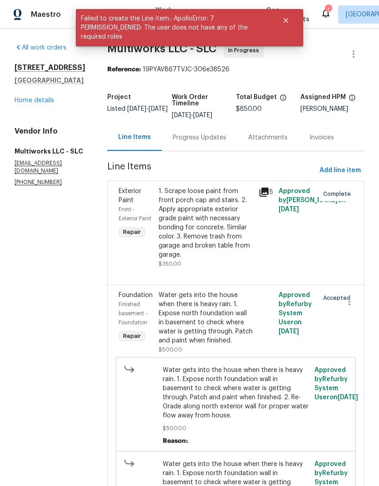
scroll to position [0, 0]
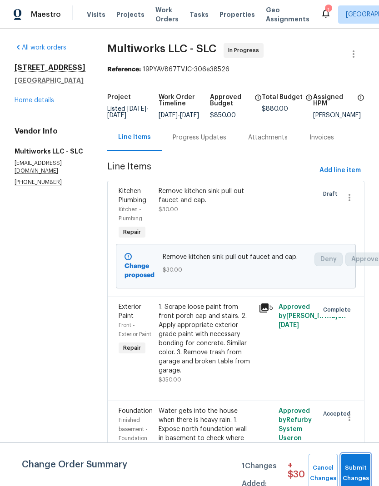
click at [357, 468] on span "Submit Changes" at bounding box center [356, 473] width 20 height 21
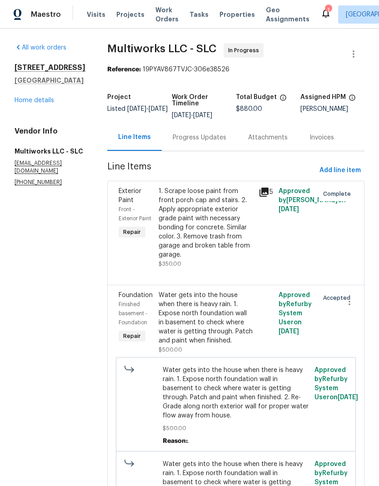
click at [34, 104] on link "Home details" at bounding box center [35, 100] width 40 height 6
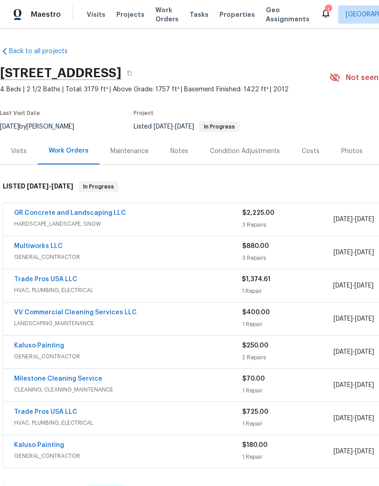
click at [180, 156] on div "Notes" at bounding box center [179, 151] width 18 height 9
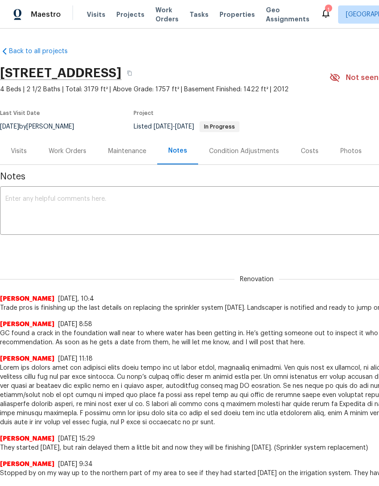
click at [154, 206] on textarea at bounding box center [256, 212] width 502 height 32
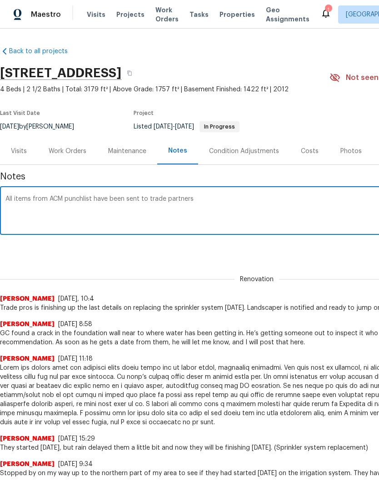
type textarea "All items from ACM punchlist have been sent to trade partners"
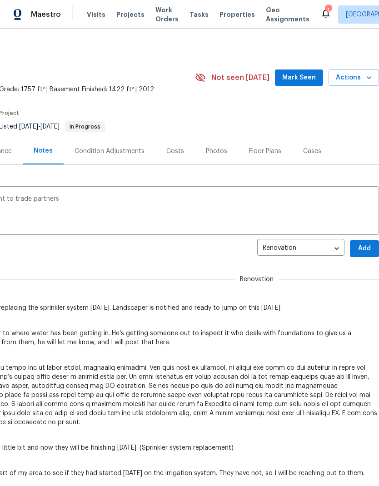
scroll to position [0, 134]
click at [367, 254] on span "Add" at bounding box center [364, 248] width 15 height 11
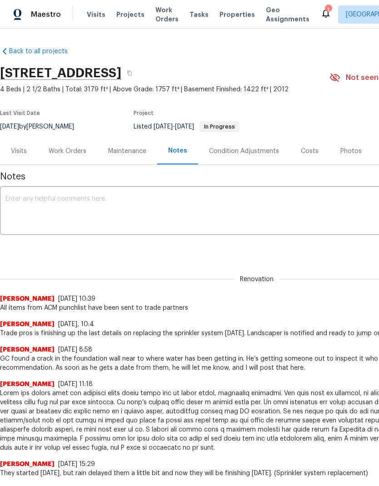
scroll to position [0, 0]
click at [139, 208] on textarea at bounding box center [256, 212] width 502 height 32
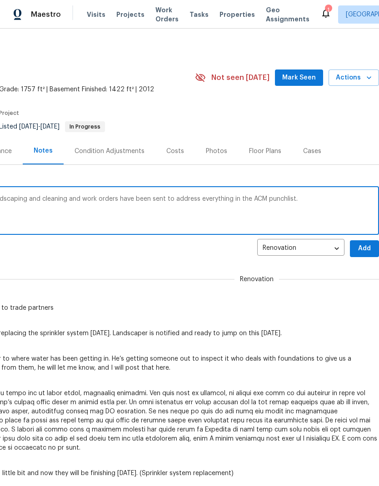
scroll to position [0, 134]
type textarea "Maintenance one off have been sent to landscaping and cleaning and work orders …"
click at [362, 254] on span "Add" at bounding box center [364, 248] width 15 height 11
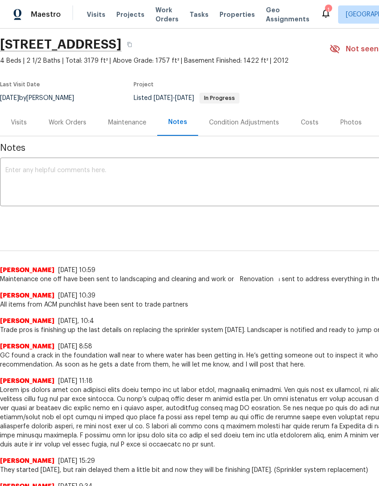
scroll to position [30, 0]
